Goal: Book appointment/travel/reservation

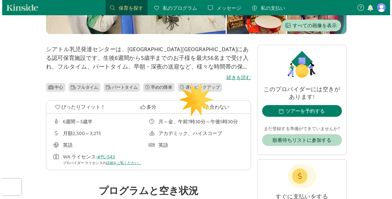
scroll to position [110, 0]
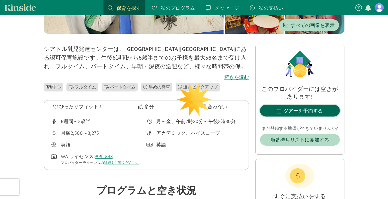
click at [279, 107] on button "ツアーを予約する" at bounding box center [300, 111] width 80 height 12
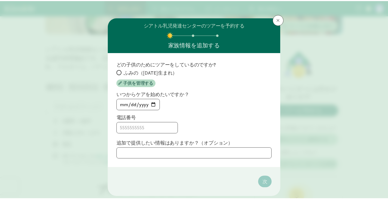
scroll to position [15, 0]
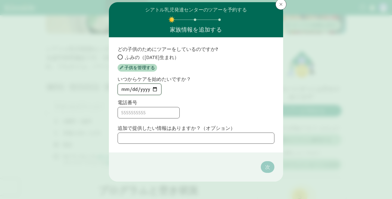
click at [152, 89] on input "[DATE]" at bounding box center [139, 89] width 43 height 11
click at [171, 69] on div "ふみの（[DATE]生まれ） 子供を管理する" at bounding box center [196, 63] width 157 height 18
click at [150, 88] on input "[DATE]" at bounding box center [139, 89] width 43 height 11
click at [208, 101] on label "電話番号" at bounding box center [196, 102] width 157 height 7
click at [118, 56] on input "ふみの（[DATE]生まれ）" at bounding box center [120, 57] width 4 height 4
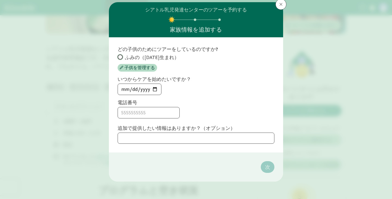
radio input "true"
click at [153, 109] on input at bounding box center [149, 112] width 62 height 11
click at [129, 113] on input "20263030589" at bounding box center [149, 112] width 62 height 11
click at [155, 113] on input "2063030589" at bounding box center [149, 112] width 62 height 11
type input "2063030589"
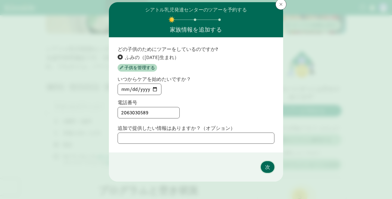
click at [272, 169] on button "次" at bounding box center [268, 167] width 14 height 12
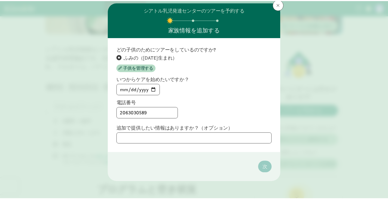
scroll to position [0, 0]
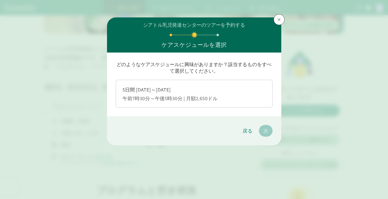
click at [162, 95] on font "午前7時30分～午後5時30分 | 月額2,650ドル" at bounding box center [170, 98] width 95 height 6
click at [0, 0] on input "5日間 [DATE]～[DATE] 午前7時30分～午後5時30分 | 月額2,650ドル" at bounding box center [0, 0] width 0 height 0
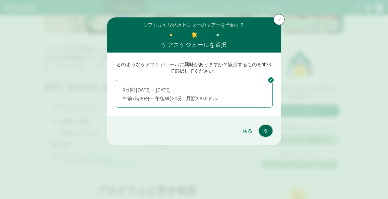
click at [265, 131] on font "次" at bounding box center [265, 131] width 5 height 6
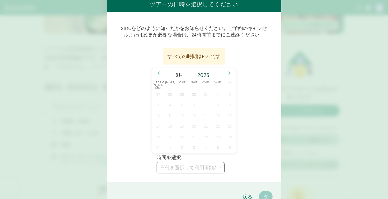
scroll to position [41, 0]
click at [229, 71] on icon at bounding box center [230, 72] width 2 height 3
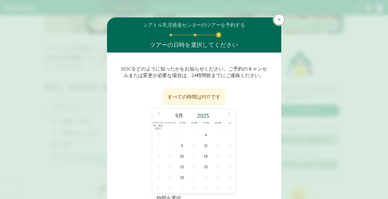
click at [278, 19] on span at bounding box center [279, 19] width 3 height 4
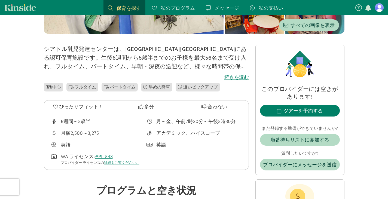
click at [234, 80] on font "続きを読む" at bounding box center [237, 77] width 25 height 6
click at [0, 0] on input "続きを読む" at bounding box center [0, 0] width 0 height 0
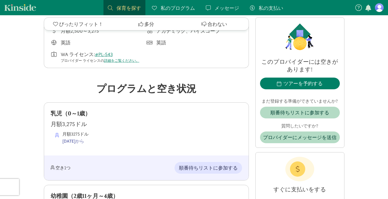
scroll to position [231, 0]
